Goal: Information Seeking & Learning: Learn about a topic

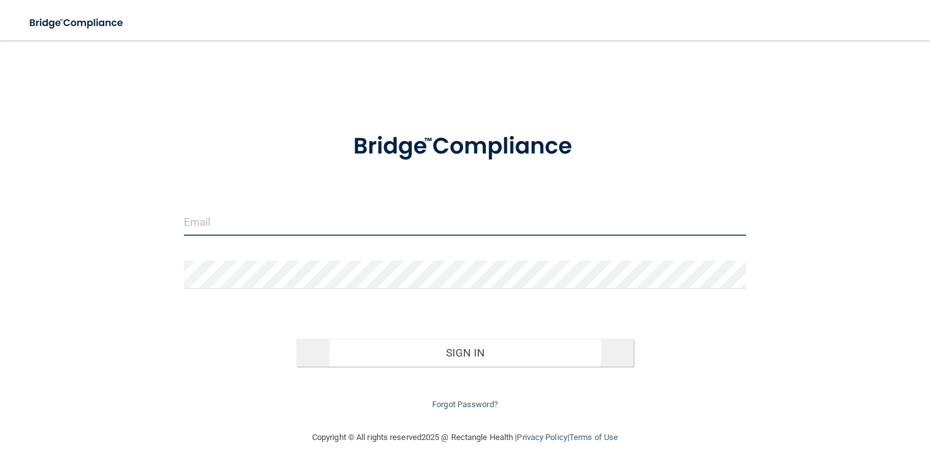
type input "[EMAIL_ADDRESS][DOMAIN_NAME]"
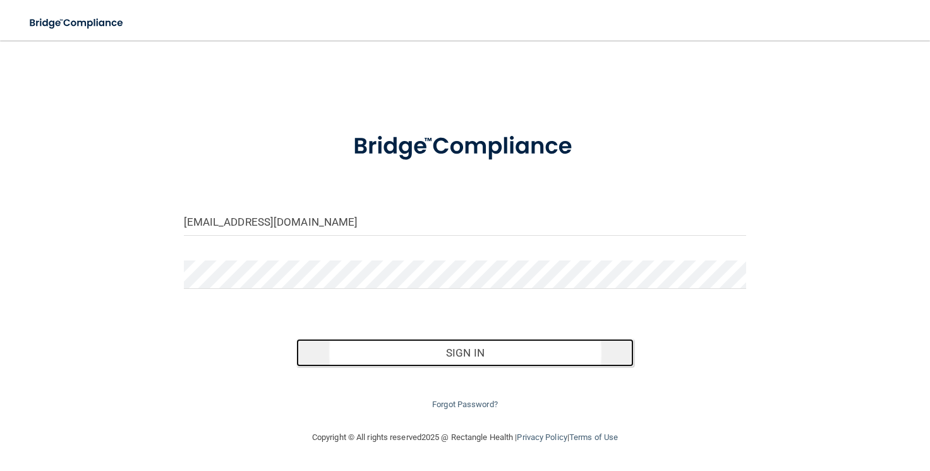
click at [448, 353] on button "Sign In" at bounding box center [465, 353] width 338 height 28
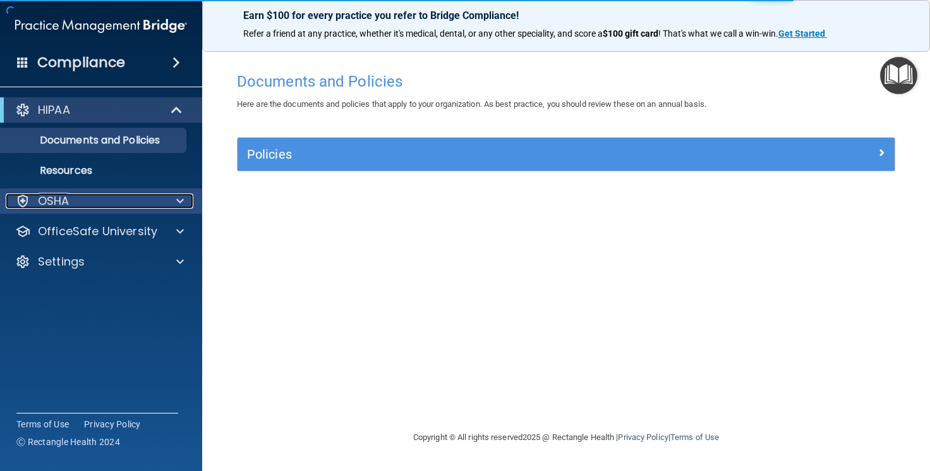
click at [181, 198] on span at bounding box center [180, 200] width 8 height 15
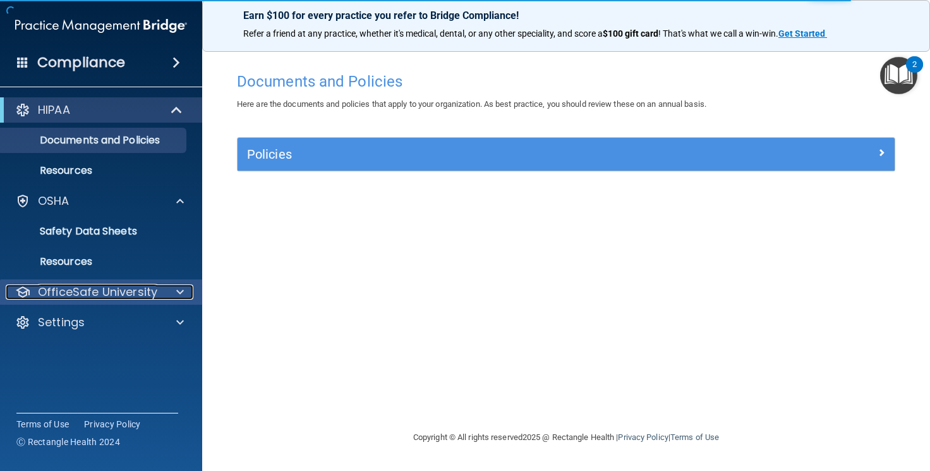
click at [179, 287] on span at bounding box center [180, 291] width 8 height 15
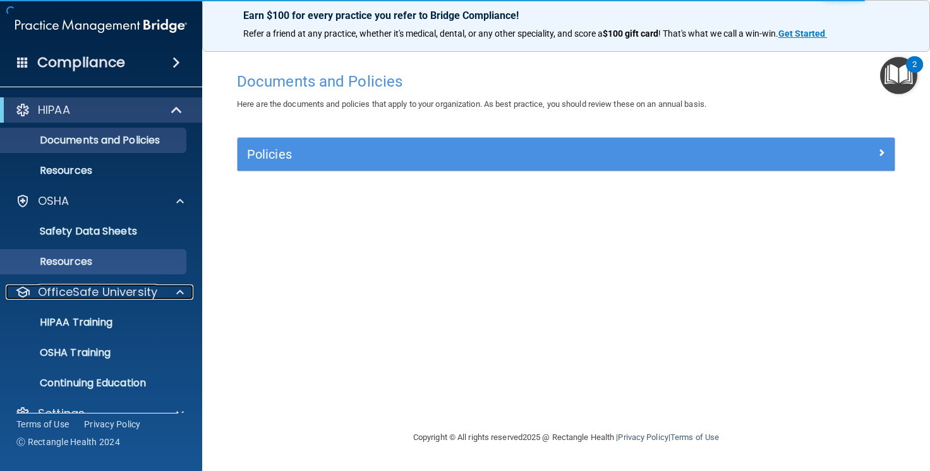
scroll to position [23, 0]
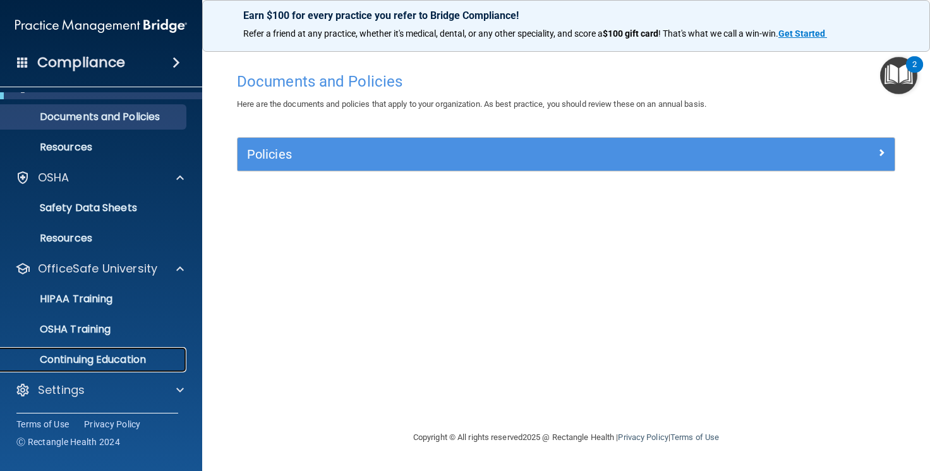
click at [116, 358] on p "Continuing Education" at bounding box center [94, 359] width 172 height 13
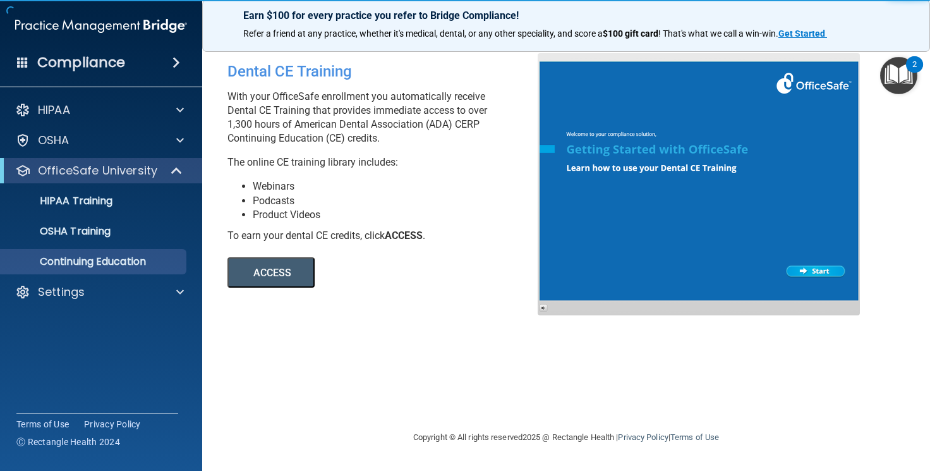
click at [275, 274] on button "ACCESS" at bounding box center [270, 272] width 87 height 30
